Goal: Information Seeking & Learning: Learn about a topic

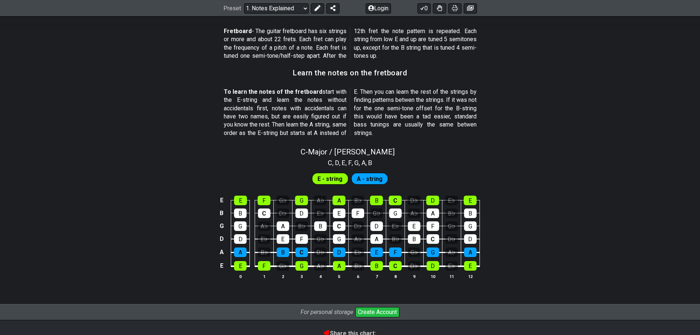
scroll to position [625, 0]
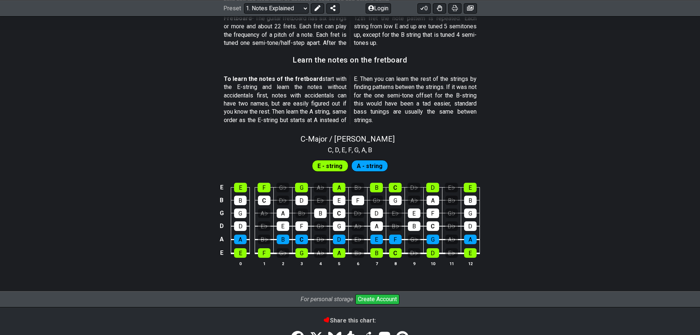
click at [367, 165] on span "A - string" at bounding box center [370, 166] width 26 height 11
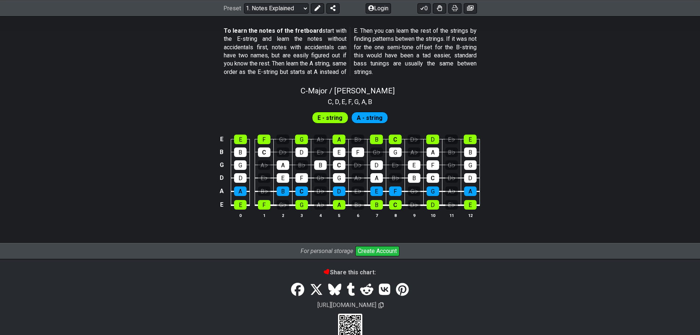
scroll to position [688, 0]
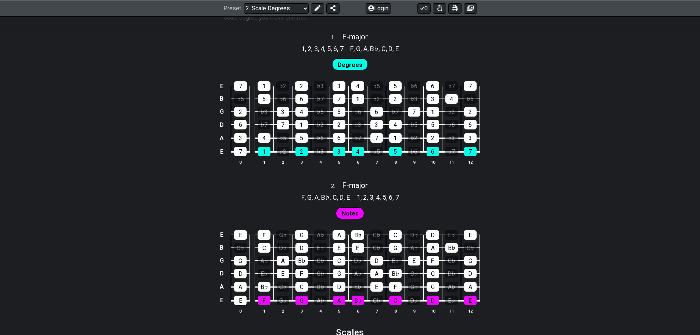
scroll to position [625, 0]
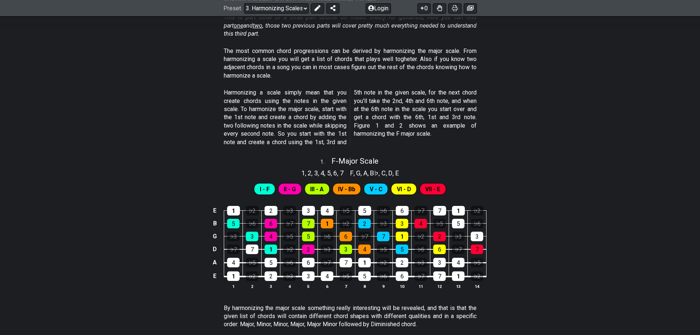
scroll to position [184, 0]
